Goal: Download file/media

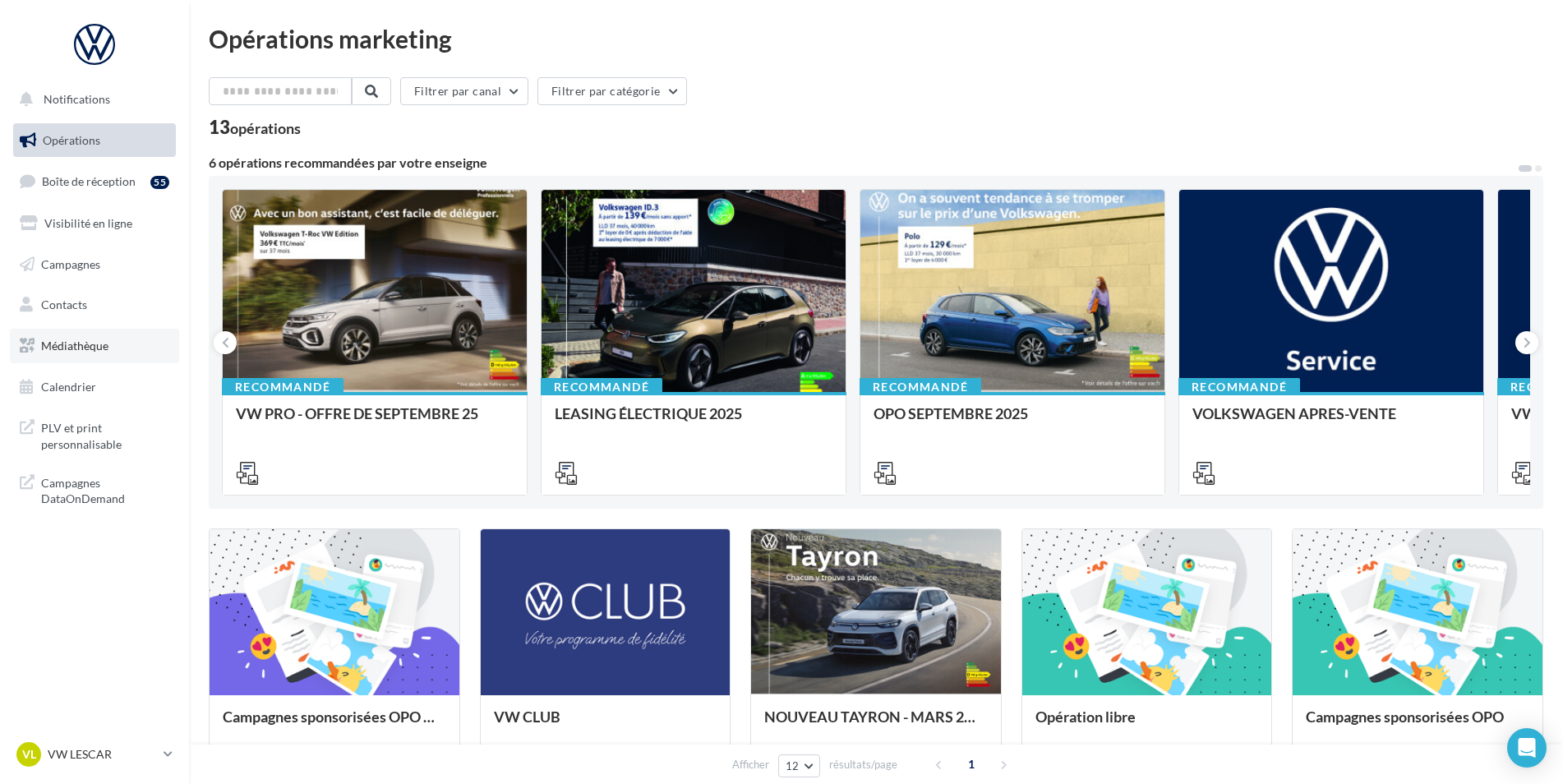
click at [138, 343] on link "Médiathèque" at bounding box center [95, 346] width 169 height 34
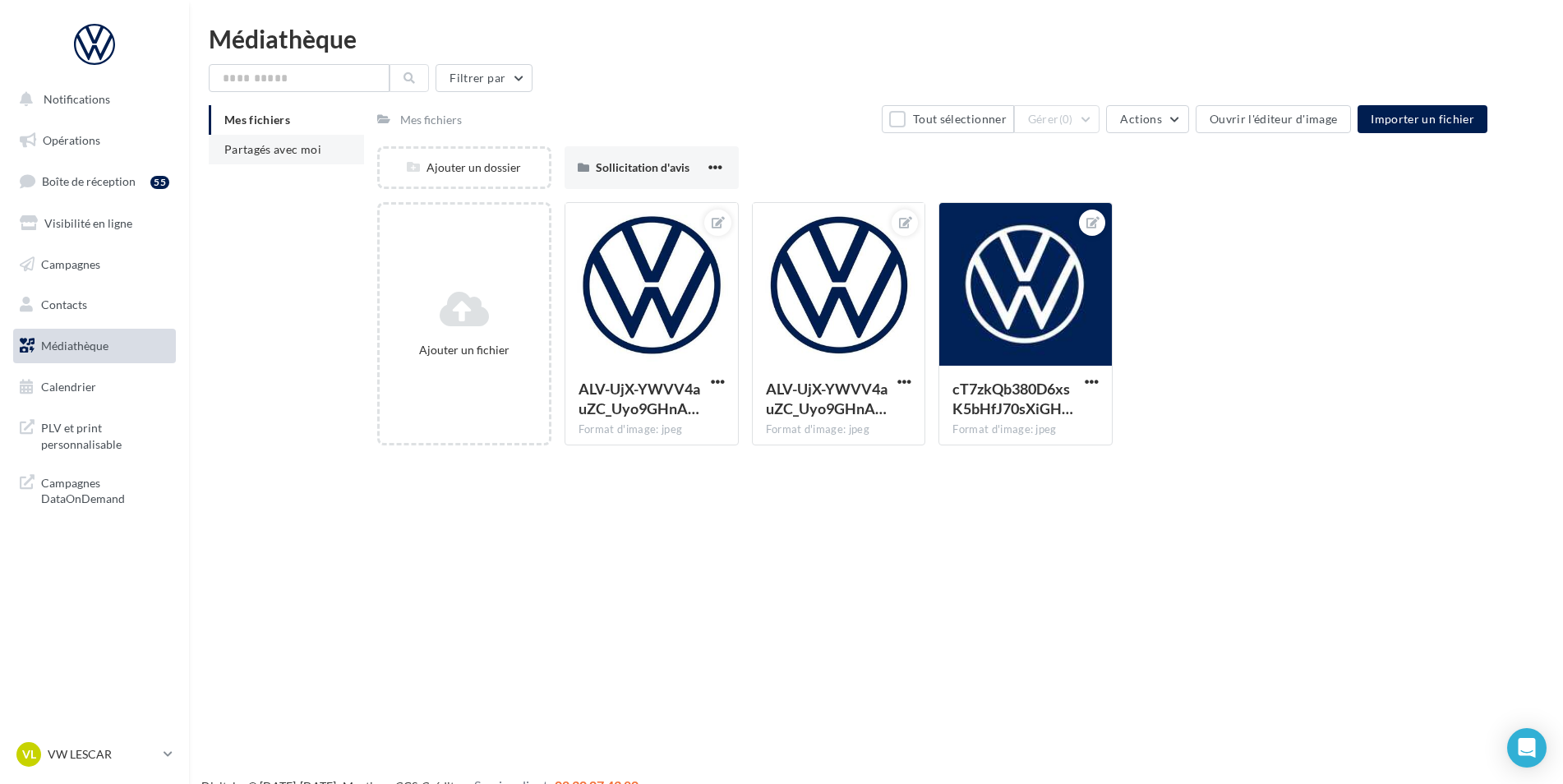
click at [293, 156] on li "Partagés avec moi" at bounding box center [286, 149] width 155 height 29
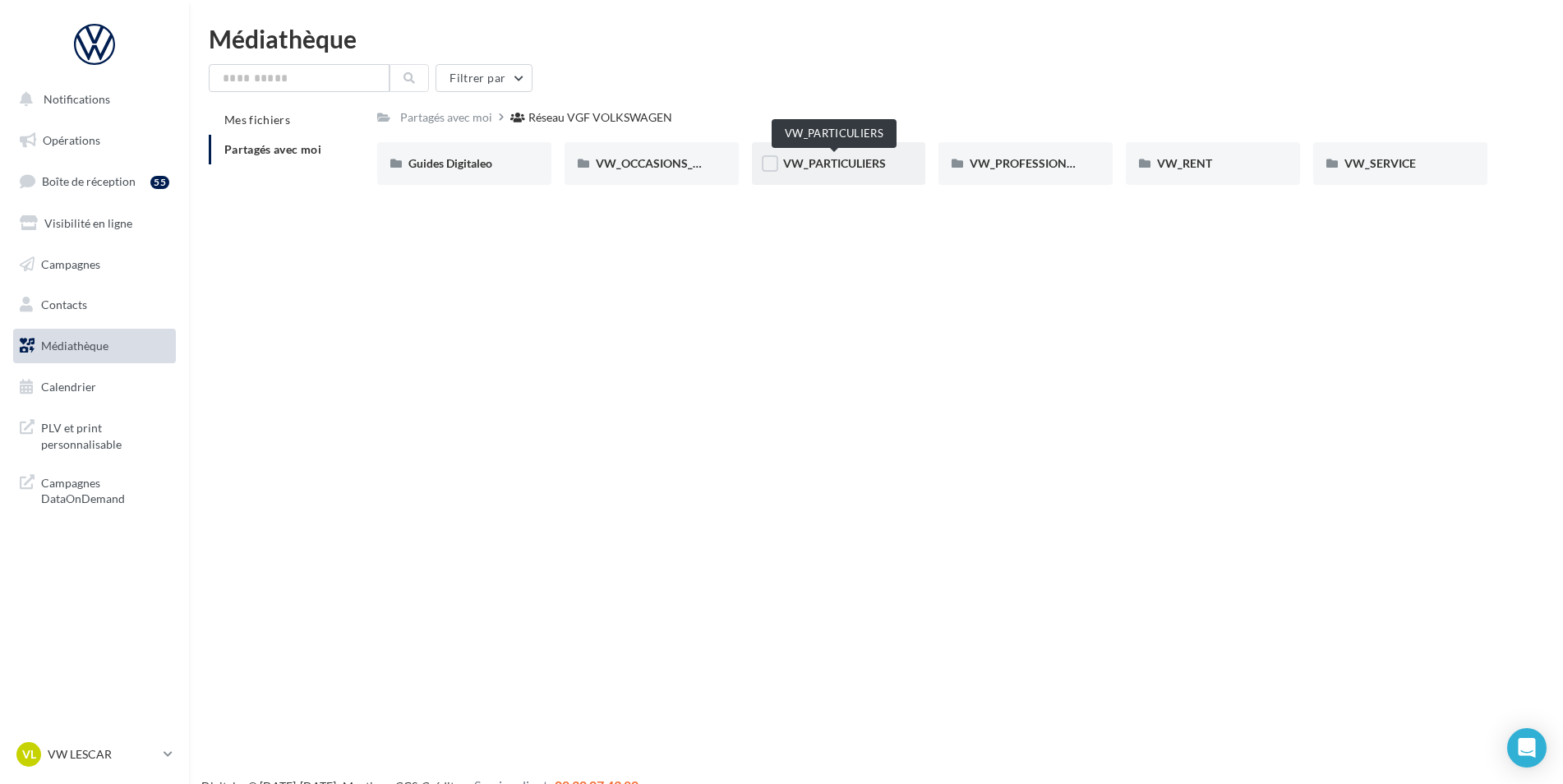
click at [829, 167] on span "VW_PARTICULIERS" at bounding box center [834, 162] width 103 height 14
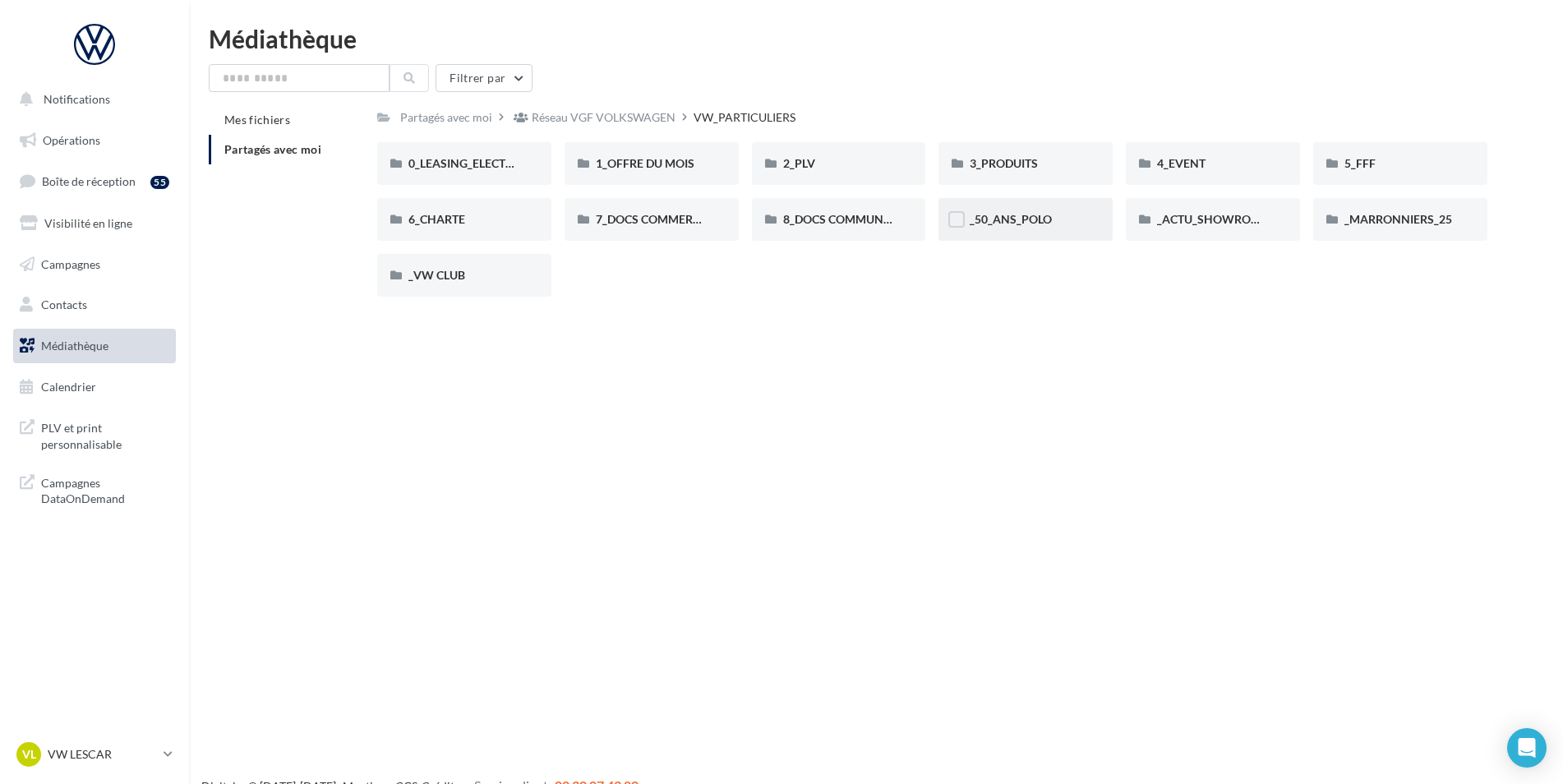
click at [1064, 212] on div "_50_ANS_POLO" at bounding box center [1025, 219] width 111 height 17
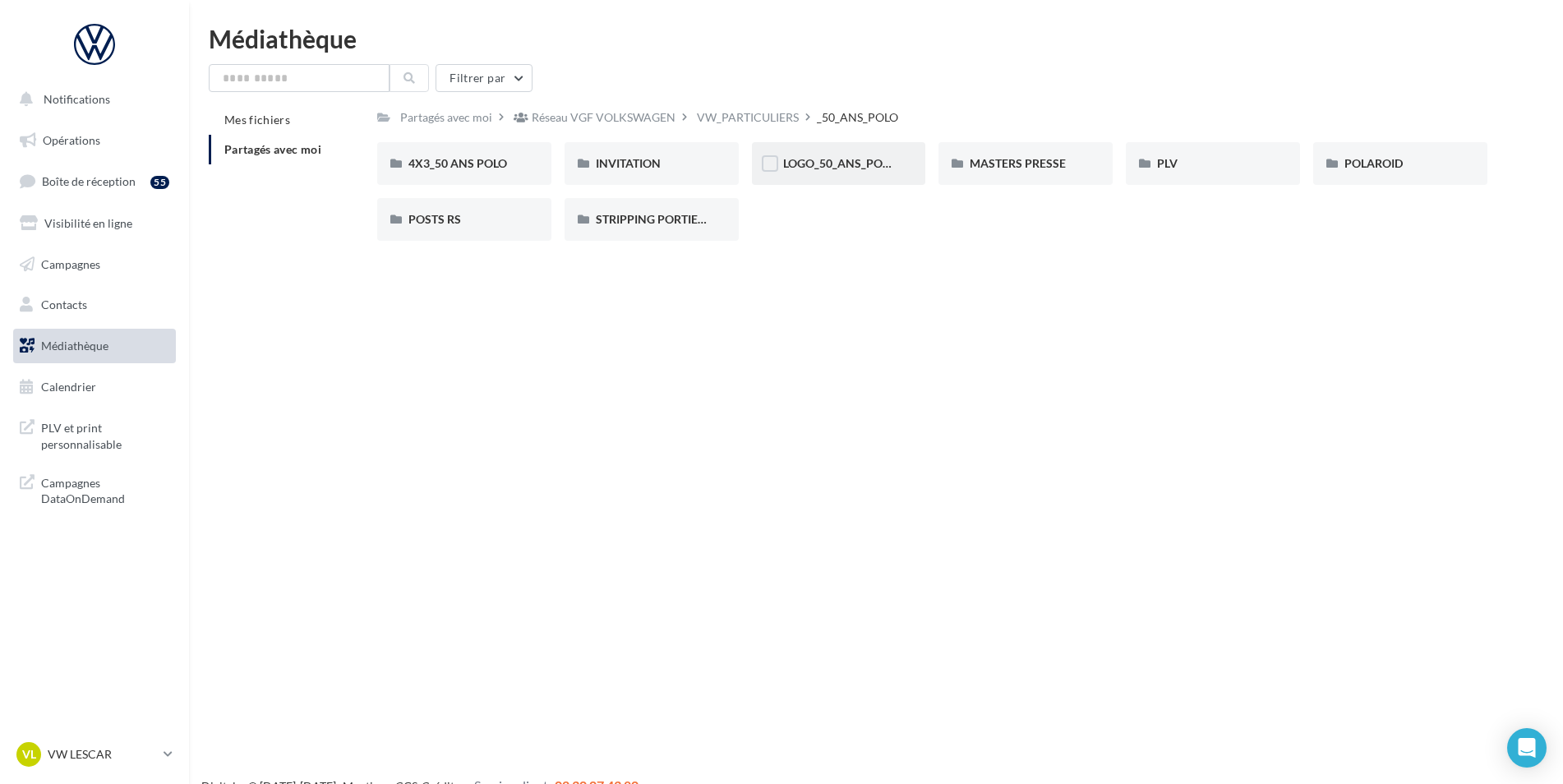
click at [824, 173] on div "LOGO_50_ANS_POLO" at bounding box center [839, 163] width 174 height 43
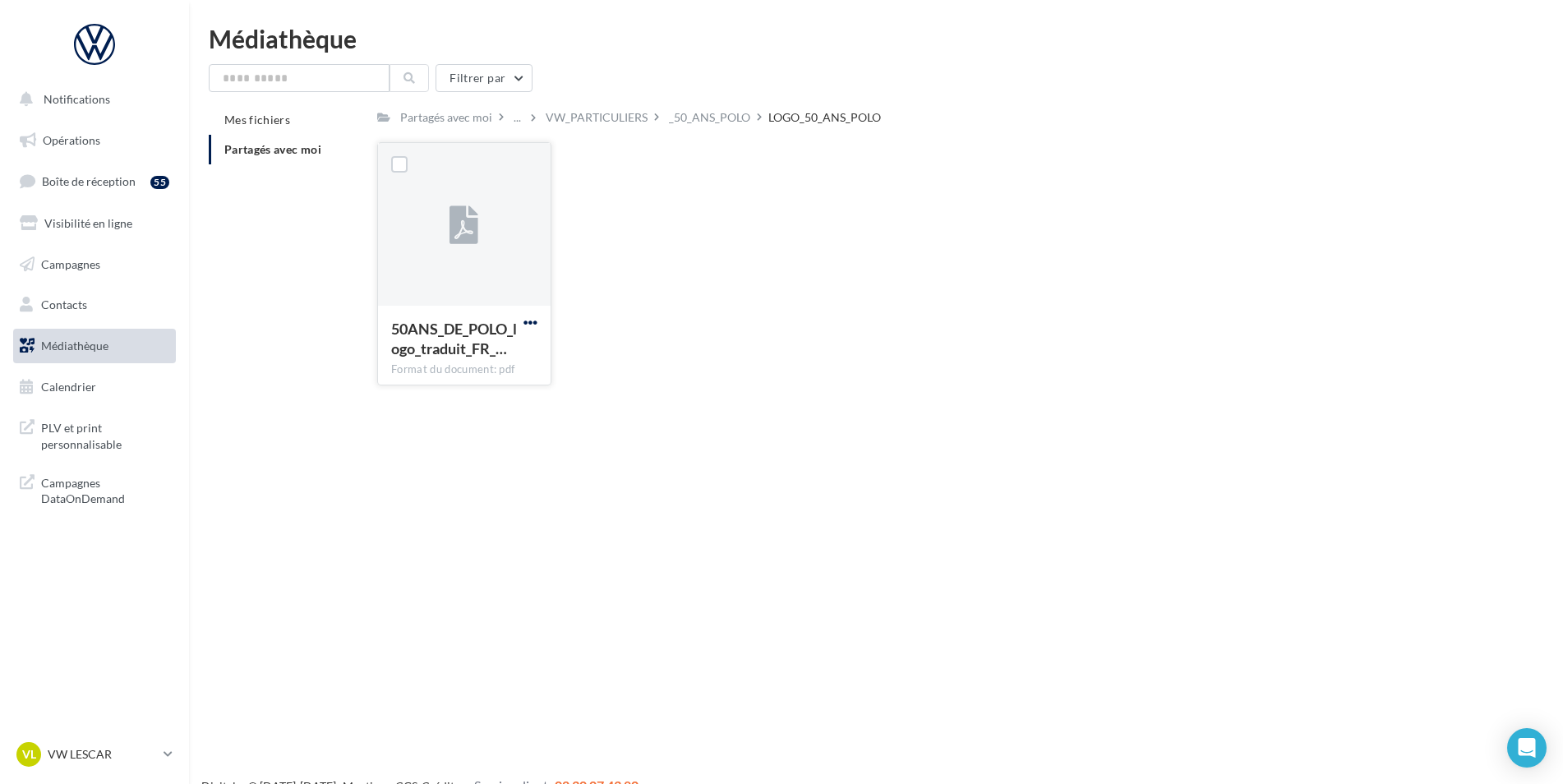
click at [529, 322] on span "button" at bounding box center [530, 322] width 14 height 14
click at [491, 352] on button "Télécharger" at bounding box center [458, 354] width 164 height 43
